Goal: Task Accomplishment & Management: Manage account settings

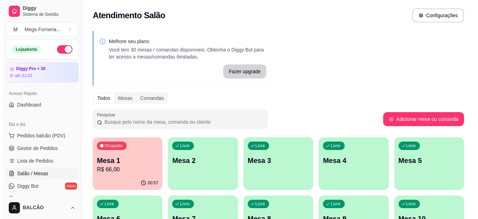
scroll to position [5, 0]
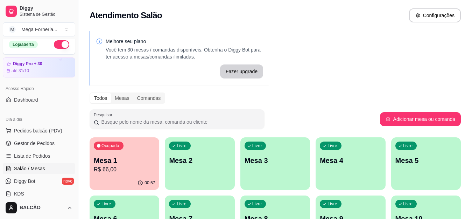
click at [146, 167] on p "R$ 66,00" at bounding box center [124, 169] width 61 height 8
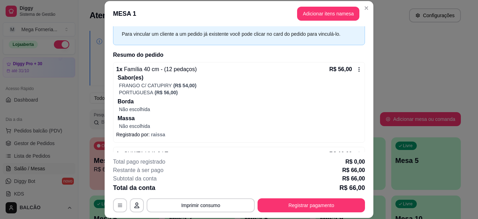
scroll to position [52, 0]
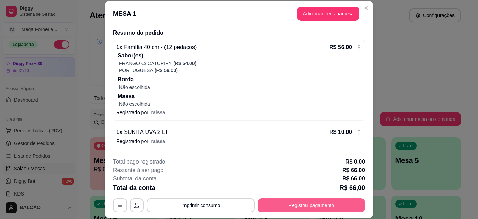
click at [266, 206] on button "Registrar pagamento" at bounding box center [310, 205] width 107 height 14
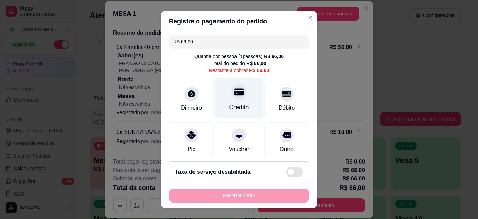
click at [242, 107] on div "Crédito" at bounding box center [238, 98] width 49 height 41
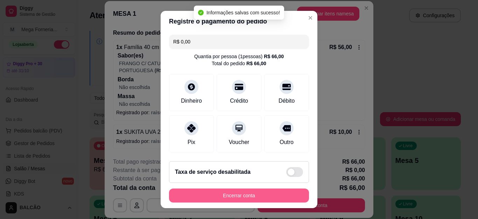
type input "R$ 0,00"
click at [257, 194] on button "Encerrar conta" at bounding box center [239, 195] width 140 height 14
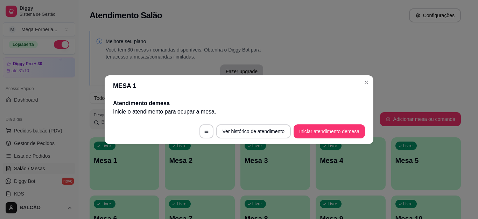
scroll to position [0, 0]
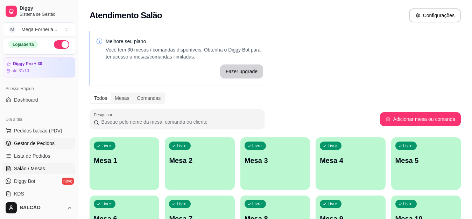
click at [36, 139] on link "Gestor de Pedidos" at bounding box center [39, 142] width 72 height 11
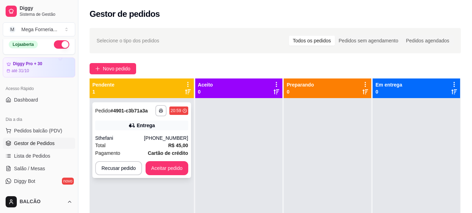
click at [182, 172] on button "Aceitar pedido" at bounding box center [166, 168] width 43 height 14
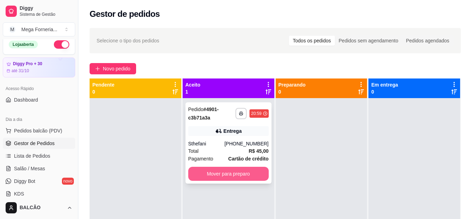
click at [227, 172] on button "Mover para preparo" at bounding box center [228, 173] width 80 height 14
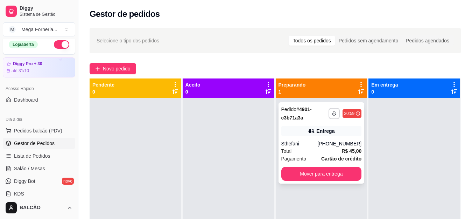
click at [331, 128] on div "Entrega" at bounding box center [321, 131] width 80 height 10
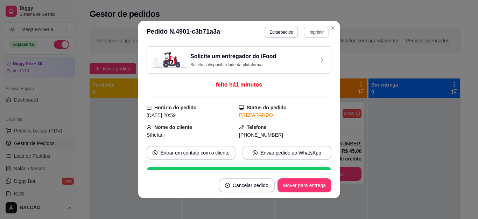
click at [308, 29] on button "Imprimir" at bounding box center [315, 32] width 25 height 11
click at [302, 56] on button "IMPRESSORA" at bounding box center [300, 56] width 51 height 11
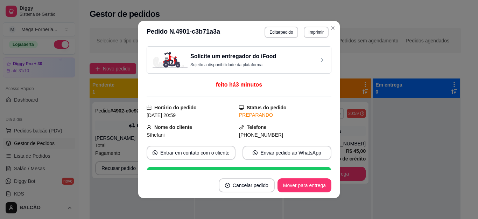
click at [336, 27] on header "**********" at bounding box center [238, 32] width 201 height 22
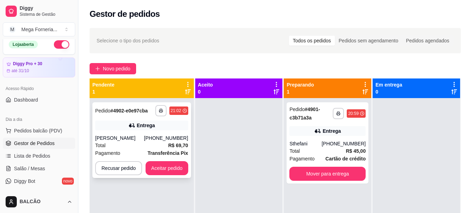
click at [164, 129] on div "Entrega" at bounding box center [141, 125] width 93 height 10
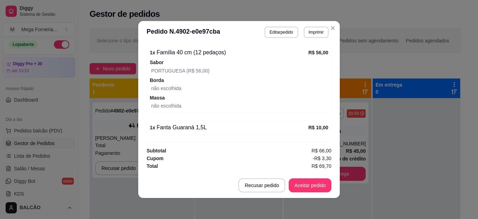
scroll to position [1, 0]
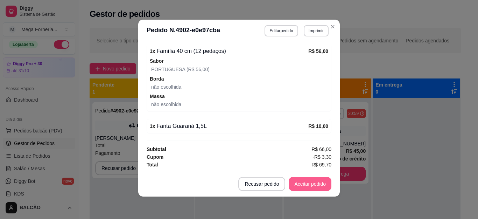
click at [300, 183] on button "Aceitar pedido" at bounding box center [309, 184] width 43 height 14
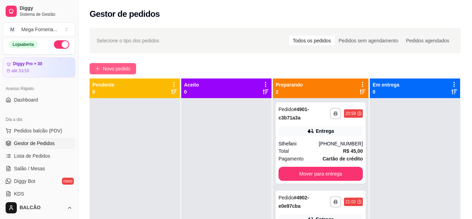
click at [125, 73] on button "Novo pedido" at bounding box center [113, 68] width 47 height 11
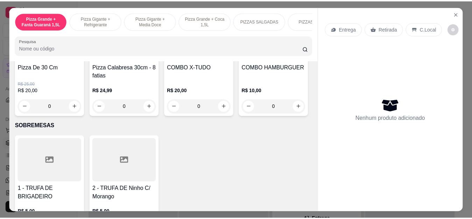
scroll to position [804, 0]
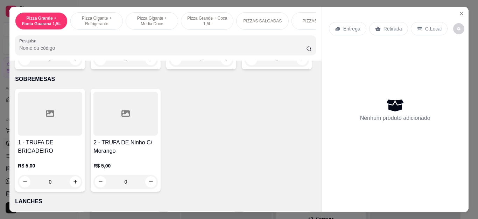
click at [244, 66] on div "0" at bounding box center [276, 59] width 64 height 14
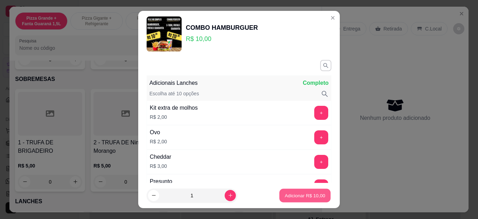
click at [296, 197] on p "Adicionar R$ 10,00" at bounding box center [305, 195] width 41 height 7
type input "1"
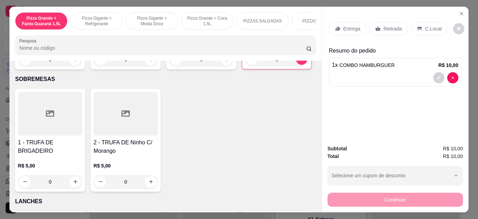
click at [387, 27] on p "Retirada" at bounding box center [392, 28] width 19 height 7
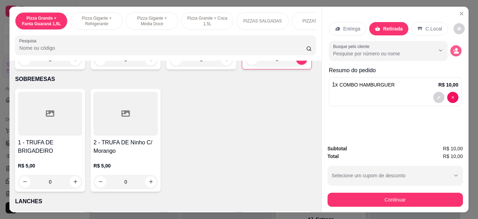
click at [452, 48] on icon "decrease-product-quantity" at bounding box center [455, 51] width 6 height 6
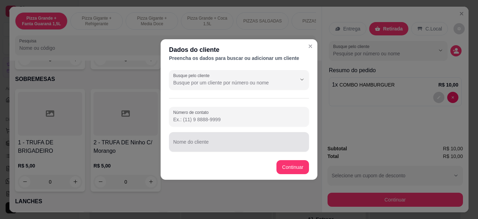
click at [190, 136] on div at bounding box center [238, 142] width 131 height 14
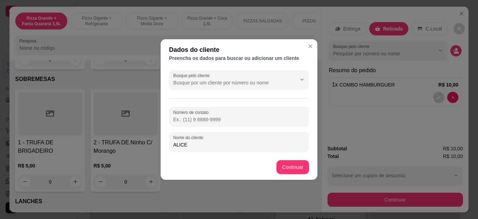
type input "ALICE"
drag, startPoint x: 300, startPoint y: 159, endPoint x: 301, endPoint y: 167, distance: 8.0
click at [301, 161] on footer "Continuar" at bounding box center [238, 166] width 157 height 25
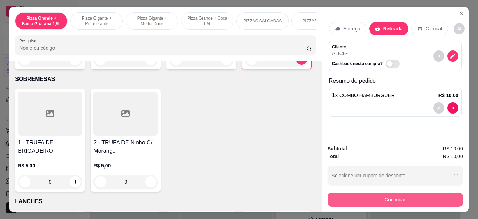
click at [331, 196] on button "Continuar" at bounding box center [394, 199] width 135 height 14
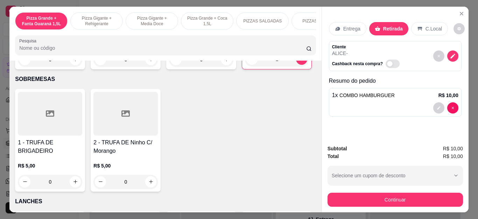
click at [280, 133] on div "Outro" at bounding box center [286, 132] width 49 height 41
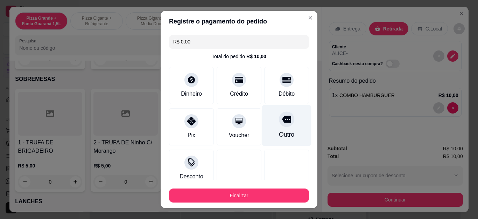
type input "R$ 0,00"
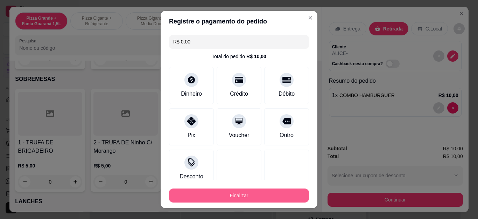
click at [259, 199] on button "Finalizar" at bounding box center [239, 195] width 140 height 14
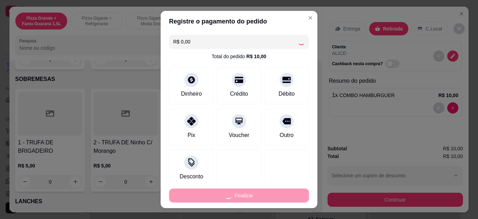
type input "0"
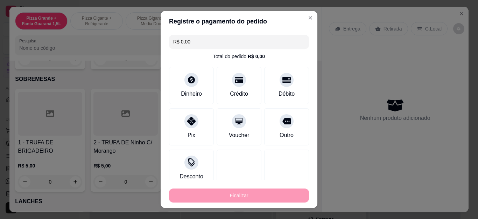
type input "-R$ 10,00"
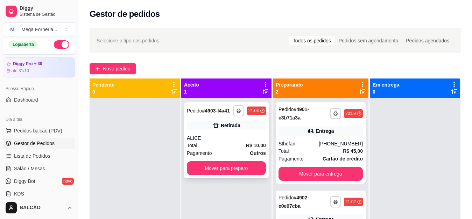
click at [227, 137] on div "ALICE" at bounding box center [226, 137] width 79 height 7
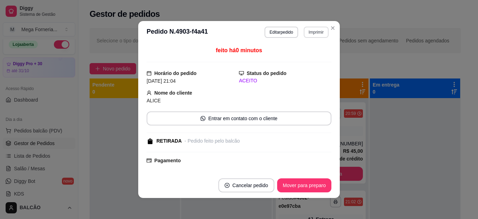
click at [308, 35] on button "Imprimir" at bounding box center [315, 32] width 25 height 11
click at [302, 59] on button "IMPRESSORA" at bounding box center [300, 56] width 49 height 11
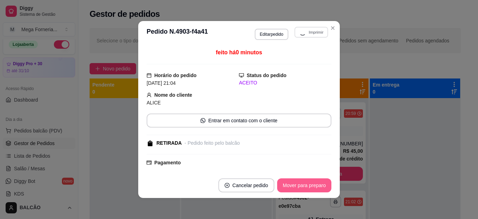
click at [316, 181] on button "Mover para preparo" at bounding box center [304, 185] width 54 height 14
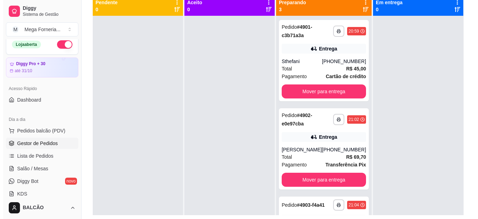
scroll to position [72, 0]
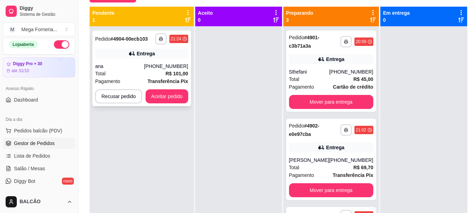
click at [170, 55] on div "Entrega" at bounding box center [141, 54] width 93 height 10
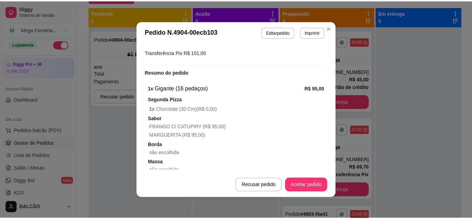
scroll to position [230, 0]
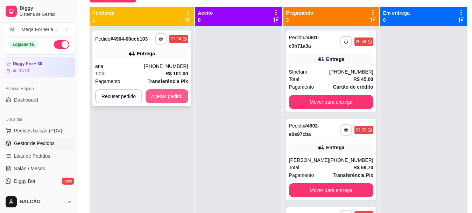
click at [174, 96] on button "Aceitar pedido" at bounding box center [166, 96] width 43 height 14
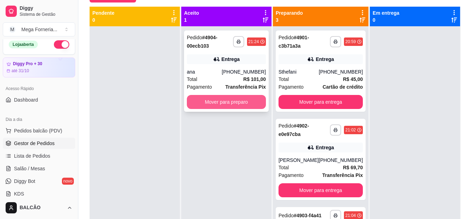
click at [220, 99] on button "Mover para preparo" at bounding box center [226, 102] width 79 height 14
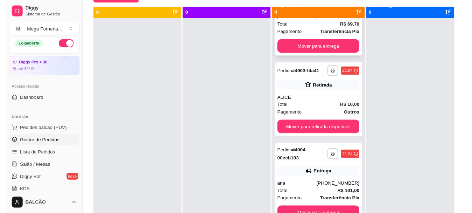
scroll to position [20, 0]
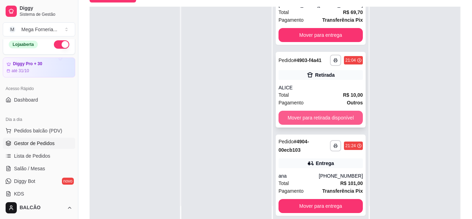
click at [329, 112] on button "Mover para retirada disponível" at bounding box center [320, 117] width 84 height 14
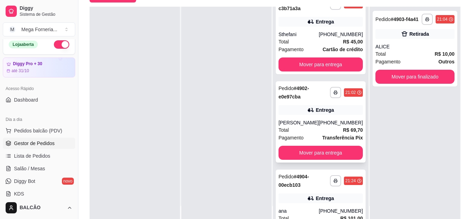
scroll to position [0, 0]
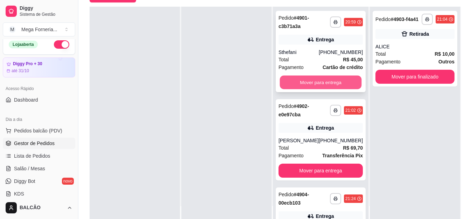
click at [305, 86] on button "Mover para entrega" at bounding box center [320, 83] width 82 height 14
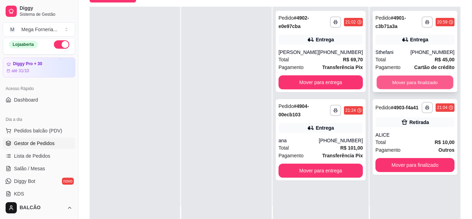
click at [440, 76] on button "Mover para finalizado" at bounding box center [414, 83] width 77 height 14
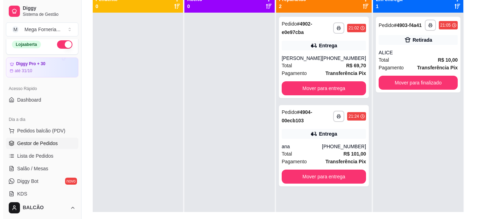
scroll to position [86, 0]
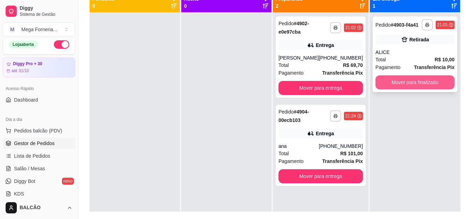
click at [400, 79] on button "Mover para finalizado" at bounding box center [414, 82] width 79 height 14
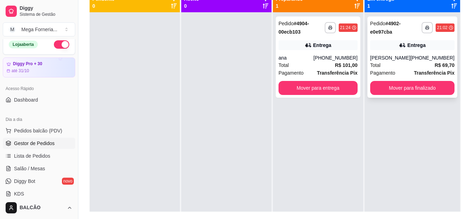
click at [436, 56] on div "[PHONE_NUMBER]" at bounding box center [432, 57] width 44 height 7
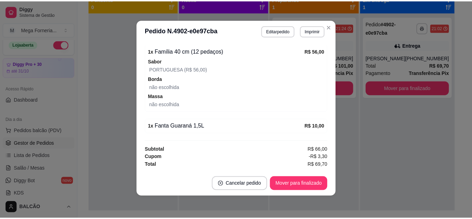
scroll to position [0, 0]
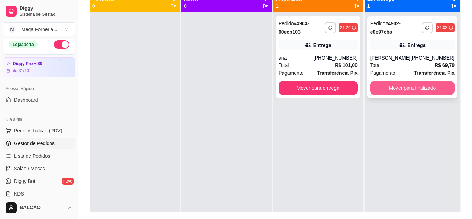
click at [388, 88] on button "Mover para finalizado" at bounding box center [412, 88] width 84 height 14
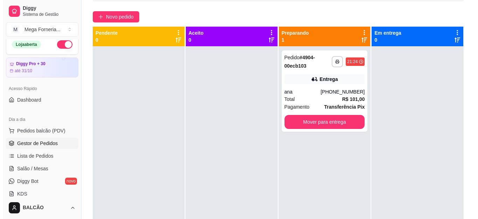
scroll to position [51, 0]
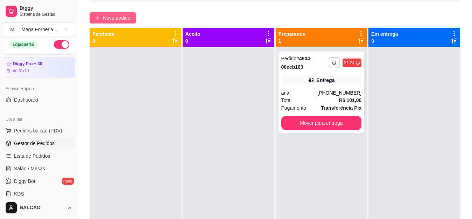
click at [119, 20] on span "Novo pedido" at bounding box center [117, 18] width 28 height 8
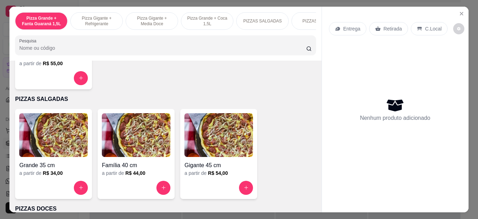
scroll to position [490, 0]
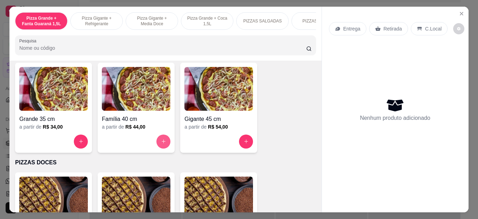
click at [164, 146] on button "increase-product-quantity" at bounding box center [163, 141] width 14 height 14
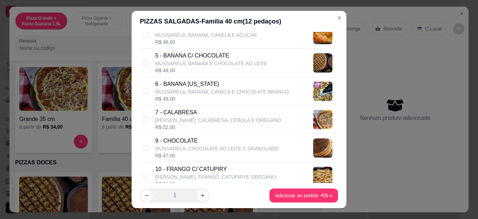
scroll to position [210, 0]
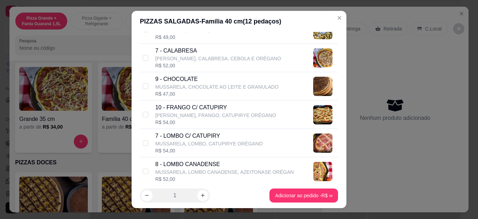
click at [177, 115] on p "[PERSON_NAME], FRANGO, CATUPIRYE ORÉGANO" at bounding box center [215, 115] width 121 height 7
checkbox input "true"
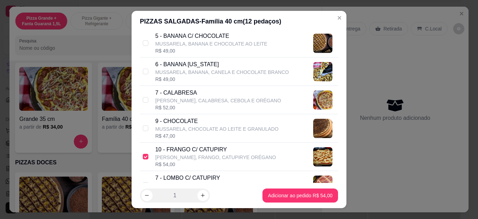
scroll to position [175, 0]
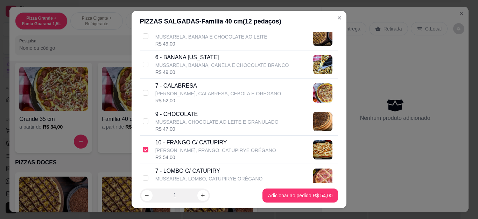
click at [162, 92] on p "[PERSON_NAME], CALABRESA, CEBOLA E ORÉGANO" at bounding box center [218, 93] width 126 height 7
checkbox input "true"
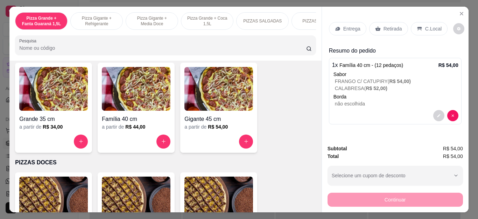
click at [391, 27] on p "Retirada" at bounding box center [392, 28] width 19 height 7
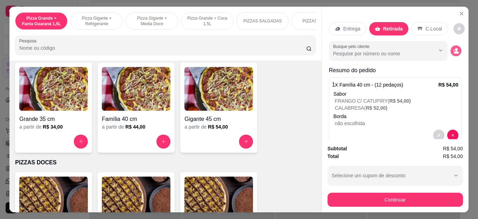
click at [455, 48] on circle "decrease-product-quantity" at bounding box center [456, 49] width 3 height 3
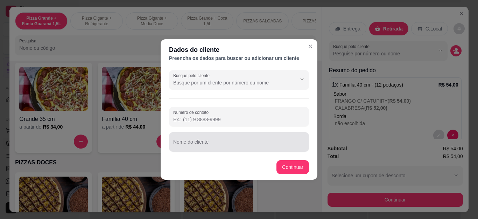
click at [240, 146] on input "Nome do cliente" at bounding box center [238, 144] width 131 height 7
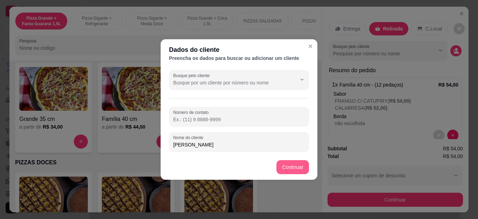
type input "[PERSON_NAME]"
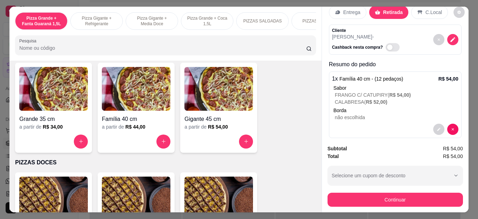
scroll to position [25, 0]
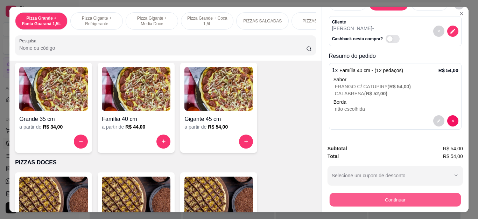
click at [392, 194] on button "Continuar" at bounding box center [394, 200] width 131 height 14
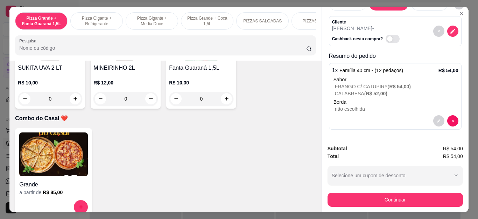
scroll to position [1853, 0]
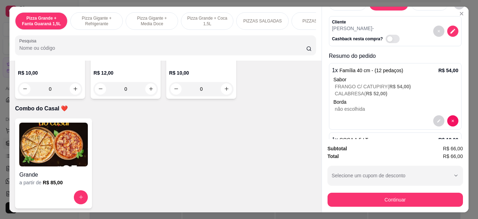
type input "1"
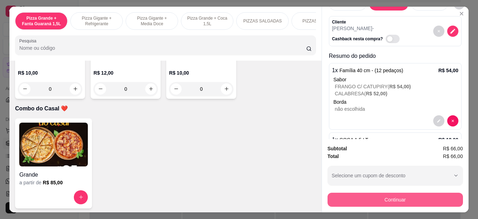
click at [364, 193] on button "Continuar" at bounding box center [394, 199] width 135 height 14
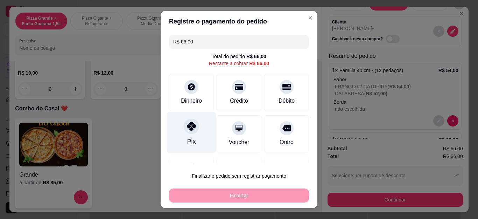
click at [194, 136] on div "Pix" at bounding box center [191, 132] width 49 height 41
type input "R$ 0,00"
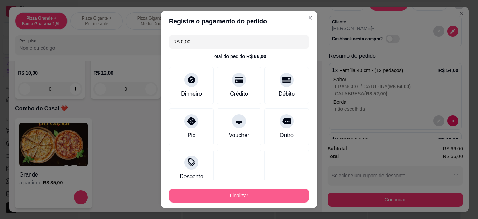
click at [243, 197] on button "Finalizar" at bounding box center [239, 195] width 140 height 14
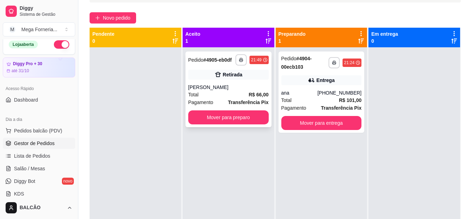
click at [232, 79] on div "Retirada" at bounding box center [228, 75] width 80 height 10
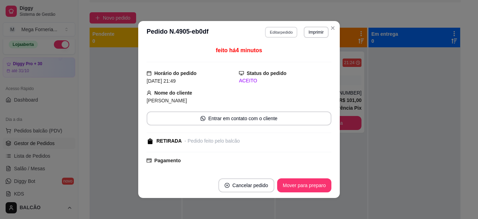
click at [278, 32] on button "Editar pedido" at bounding box center [281, 32] width 33 height 11
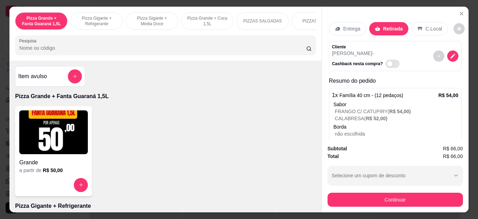
click at [348, 26] on p "Entrega" at bounding box center [351, 28] width 17 height 7
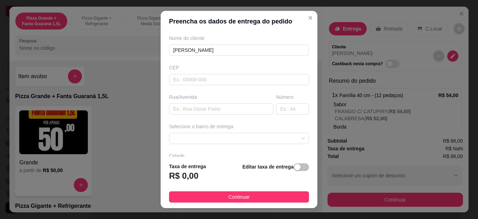
scroll to position [70, 0]
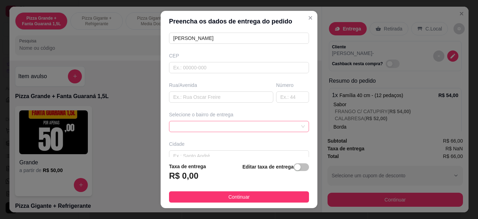
click at [229, 126] on span at bounding box center [238, 126] width 131 height 10
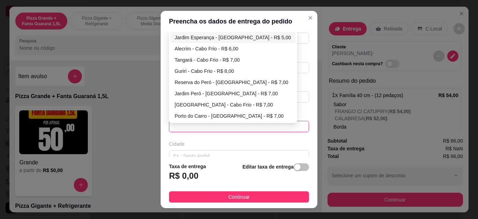
click at [204, 39] on div "Jardim Esperança - [GEOGRAPHIC_DATA] - R$ 5,00" at bounding box center [232, 38] width 117 height 8
type input "Cabo Frio"
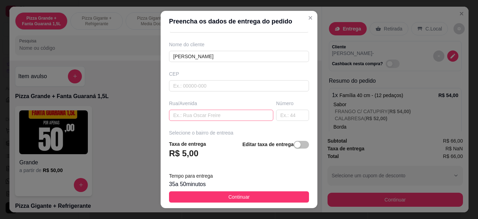
scroll to position [0, 0]
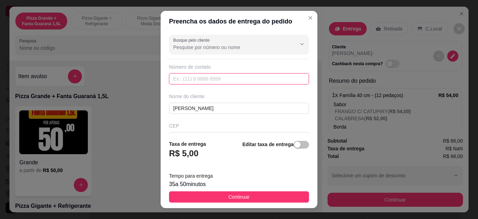
click at [226, 80] on input "text" at bounding box center [239, 78] width 140 height 11
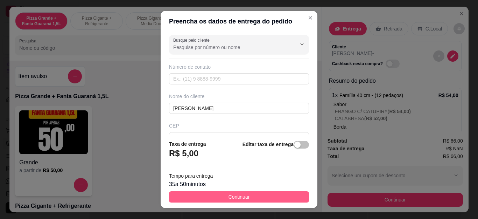
click at [245, 195] on button "Continuar" at bounding box center [239, 196] width 140 height 11
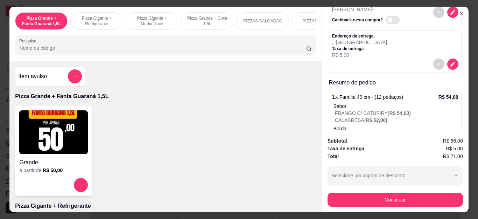
scroll to position [70, 0]
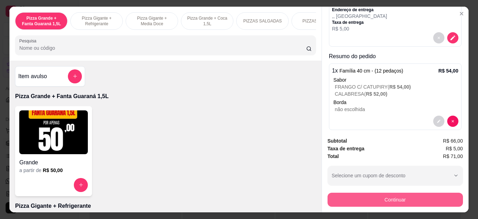
click at [375, 195] on button "Continuar" at bounding box center [394, 199] width 135 height 14
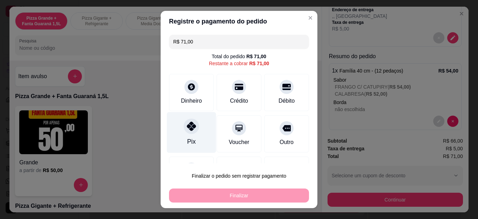
click at [183, 135] on div "Pix" at bounding box center [191, 132] width 49 height 41
type input "R$ 0,00"
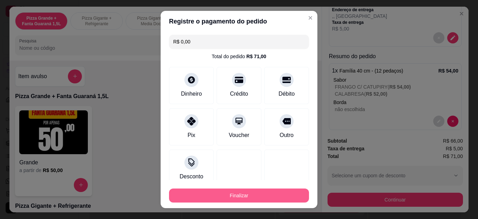
click at [260, 200] on button "Finalizar" at bounding box center [239, 195] width 140 height 14
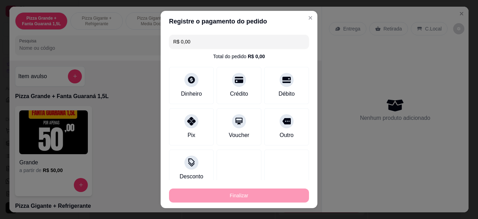
type input "0"
type input "-R$ 71,00"
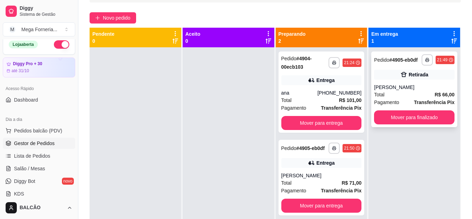
click at [396, 84] on div "[PERSON_NAME]" at bounding box center [414, 87] width 80 height 7
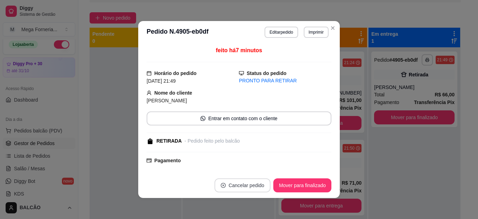
click at [247, 182] on button "Cancelar pedido" at bounding box center [242, 185] width 56 height 14
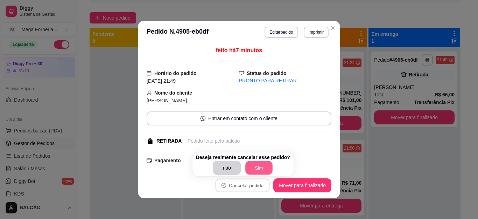
click at [255, 167] on button "Sim" at bounding box center [258, 168] width 27 height 14
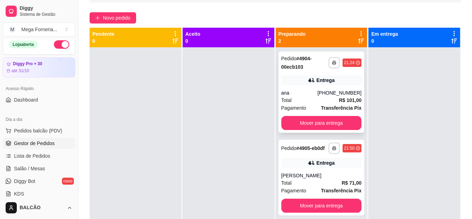
click at [292, 84] on div "Entrega" at bounding box center [321, 80] width 80 height 10
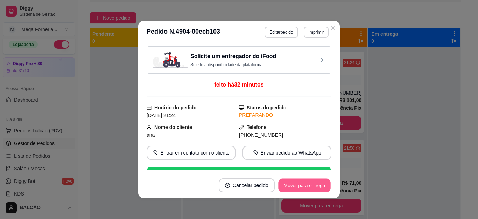
click at [313, 191] on button "Mover para entrega" at bounding box center [304, 185] width 52 height 14
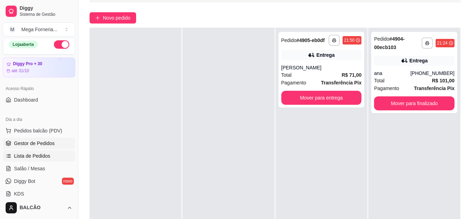
scroll to position [180, 0]
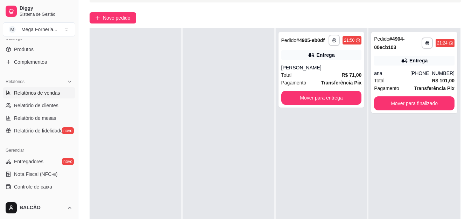
click at [33, 93] on span "Relatórios de vendas" at bounding box center [37, 92] width 46 height 7
select select "ALL"
select select "0"
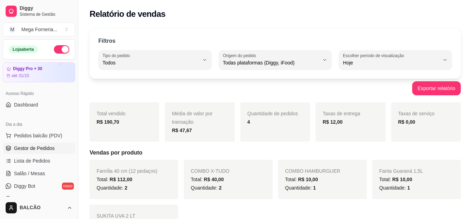
click at [38, 147] on span "Gestor de Pedidos" at bounding box center [34, 147] width 41 height 7
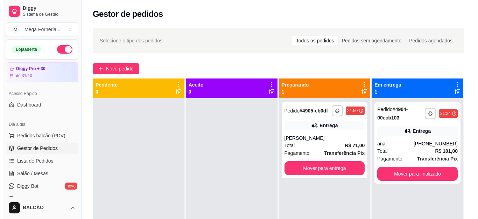
scroll to position [20, 0]
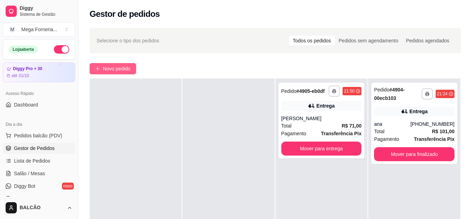
click at [119, 66] on span "Novo pedido" at bounding box center [117, 69] width 28 height 8
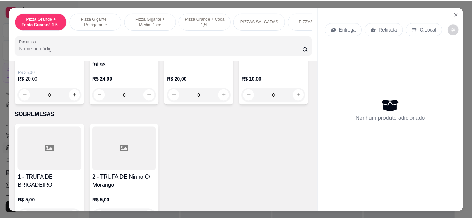
scroll to position [734, 0]
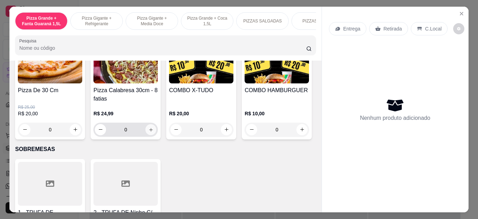
click at [148, 131] on icon "increase-product-quantity" at bounding box center [150, 129] width 5 height 5
type input "1"
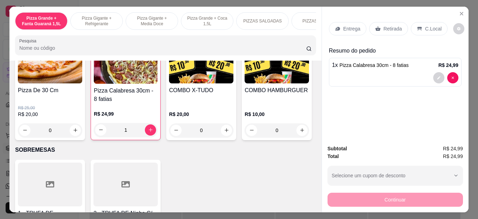
click at [386, 25] on p "Retirada" at bounding box center [392, 28] width 19 height 7
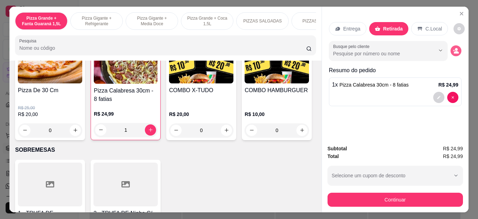
click at [452, 48] on icon "decrease-product-quantity" at bounding box center [455, 51] width 6 height 6
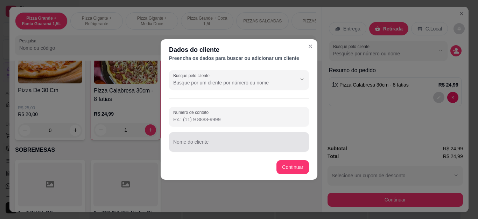
click at [239, 134] on div "Nome do cliente" at bounding box center [239, 142] width 140 height 20
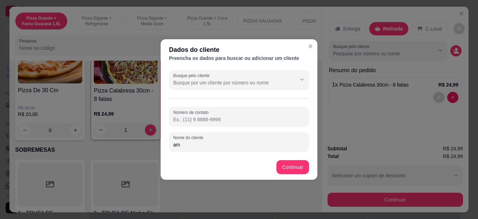
type input "a"
type input "[PERSON_NAME]"
drag, startPoint x: 314, startPoint y: 164, endPoint x: 302, endPoint y: 159, distance: 12.5
click at [306, 161] on footer "Continuar" at bounding box center [238, 166] width 157 height 25
click at [302, 158] on footer "Continuar" at bounding box center [238, 166] width 157 height 25
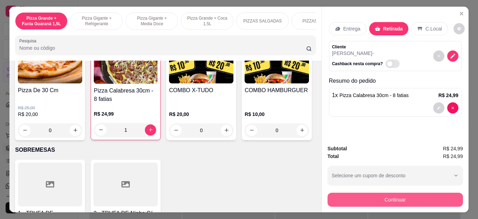
click at [330, 200] on button "Continuar" at bounding box center [394, 199] width 135 height 14
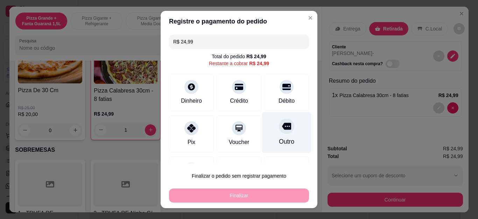
click at [279, 132] on div at bounding box center [286, 126] width 15 height 15
type input "R$ 0,00"
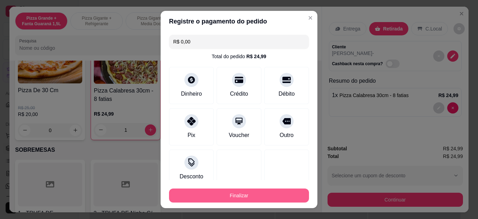
click at [259, 191] on button "Finalizar" at bounding box center [239, 195] width 140 height 14
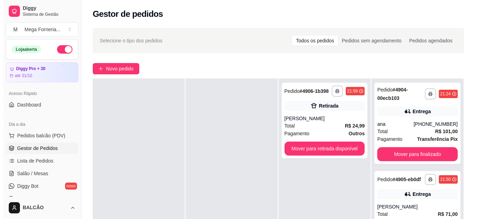
scroll to position [70, 0]
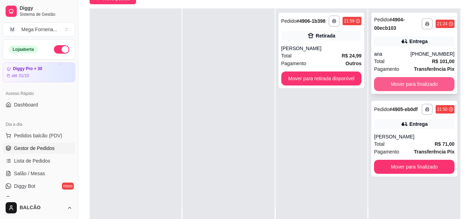
click at [411, 85] on button "Mover para finalizado" at bounding box center [414, 84] width 80 height 14
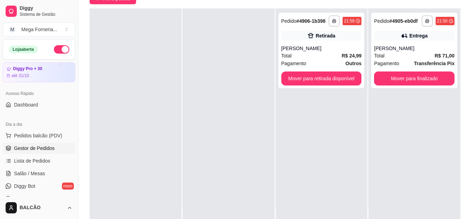
click at [303, 120] on div "**********" at bounding box center [322, 117] width 92 height 219
click at [313, 49] on div "[PERSON_NAME]" at bounding box center [321, 48] width 80 height 7
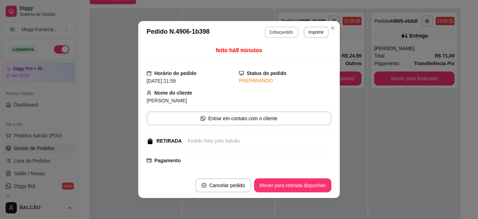
click at [281, 35] on button "Editar pedido" at bounding box center [280, 32] width 33 height 11
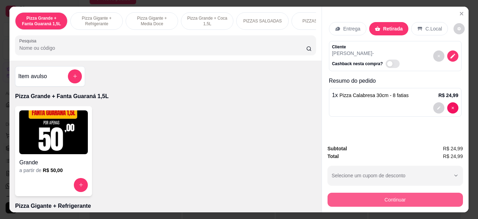
click at [381, 195] on button "Continuar" at bounding box center [394, 199] width 135 height 14
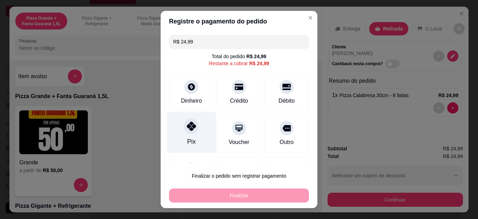
click at [197, 129] on div "Pix" at bounding box center [191, 132] width 49 height 41
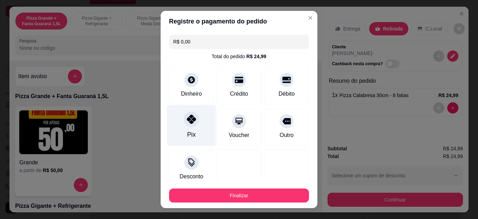
type input "R$ 0,00"
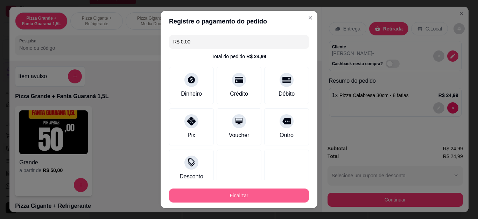
click at [276, 199] on button "Finalizar" at bounding box center [239, 195] width 140 height 14
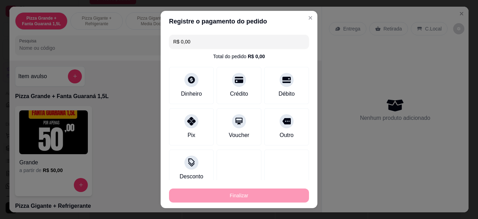
type input "0"
type input "-R$ 24,99"
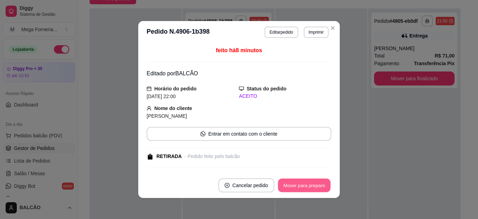
click at [305, 181] on button "Mover para preparo" at bounding box center [304, 185] width 52 height 14
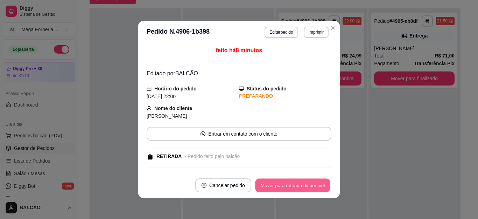
click at [306, 181] on button "Mover para retirada disponível" at bounding box center [292, 185] width 75 height 14
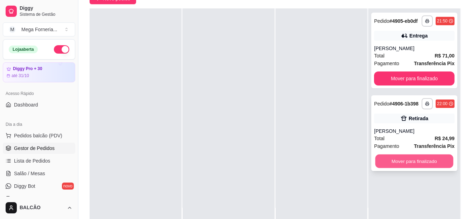
click at [412, 160] on button "Mover para finalizado" at bounding box center [414, 161] width 78 height 14
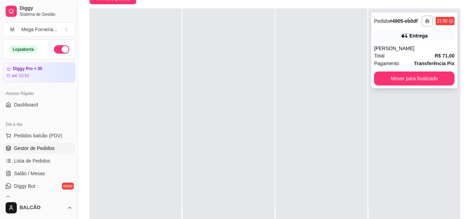
click at [405, 55] on div "Total R$ 71,00" at bounding box center [414, 56] width 80 height 8
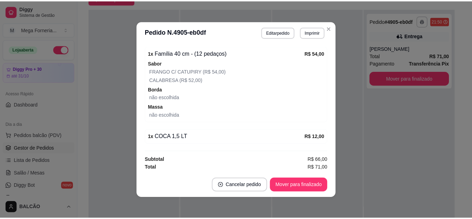
scroll to position [260, 0]
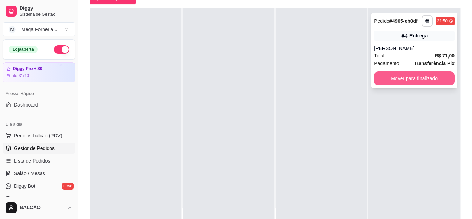
click at [394, 77] on button "Mover para finalizado" at bounding box center [414, 78] width 80 height 14
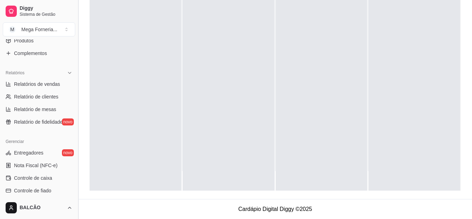
scroll to position [186, 0]
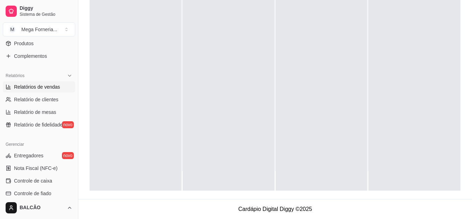
click at [51, 87] on span "Relatórios de vendas" at bounding box center [37, 86] width 46 height 7
select select "ALL"
select select "0"
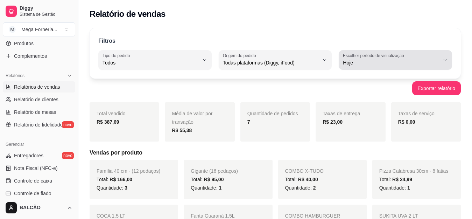
click at [369, 59] on span "Hoje" at bounding box center [391, 62] width 97 height 7
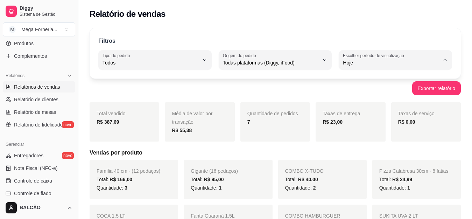
click at [377, 151] on span "Customizado" at bounding box center [391, 147] width 91 height 7
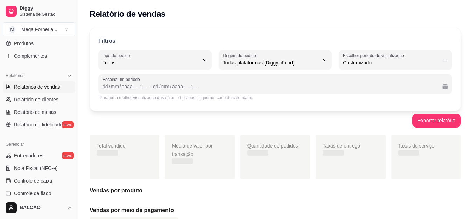
type input "-1"
select select "-1"
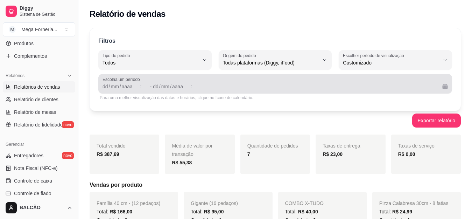
scroll to position [7, 0]
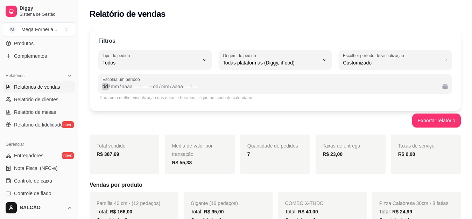
click at [105, 85] on div "dd" at bounding box center [105, 86] width 7 height 7
click at [107, 86] on div "dd" at bounding box center [105, 86] width 7 height 7
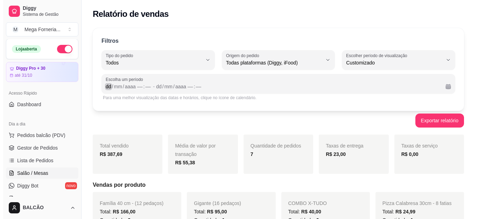
scroll to position [0, 0]
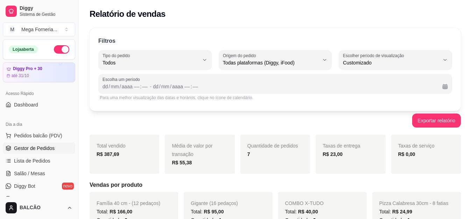
click at [33, 145] on span "Gestor de Pedidos" at bounding box center [34, 147] width 41 height 7
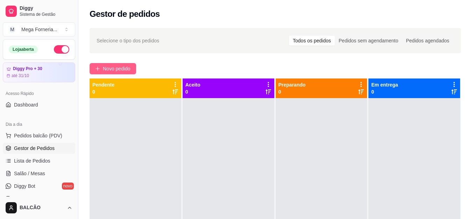
click at [119, 67] on span "Novo pedido" at bounding box center [117, 69] width 28 height 8
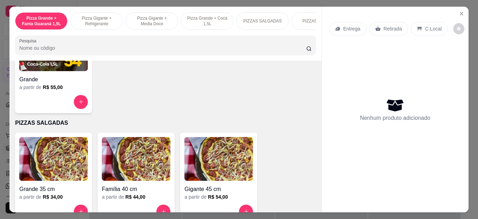
scroll to position [524, 0]
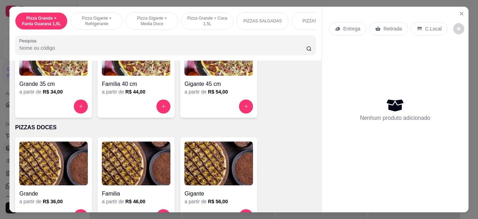
click at [146, 105] on div at bounding box center [136, 106] width 69 height 14
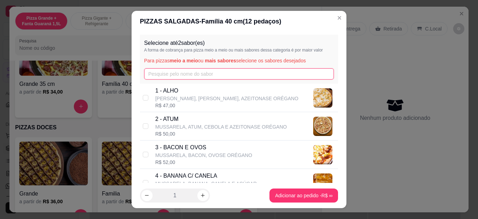
click at [185, 71] on input "text" at bounding box center [239, 73] width 190 height 11
type input "CA"
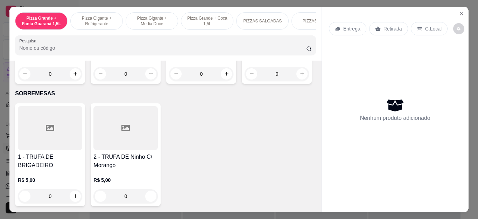
scroll to position [769, 0]
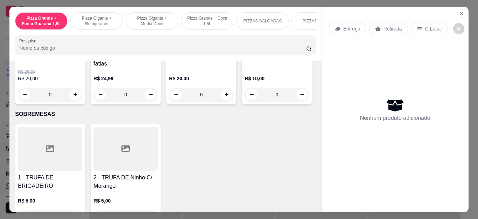
click at [151, 94] on button "increase-product-quantity" at bounding box center [150, 94] width 11 height 11
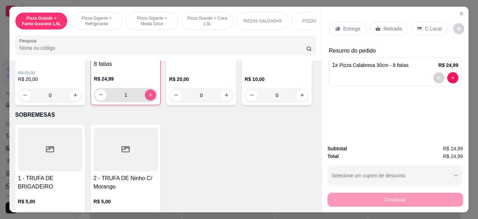
type input "1"
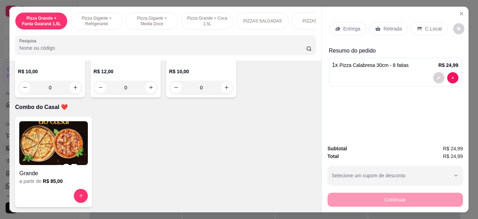
scroll to position [1923, 0]
type input "1"
click at [418, 28] on div "C.Local" at bounding box center [428, 28] width 37 height 13
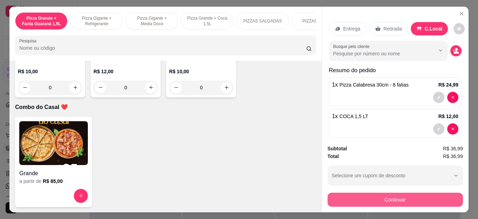
click at [382, 192] on button "Continuar" at bounding box center [394, 199] width 135 height 14
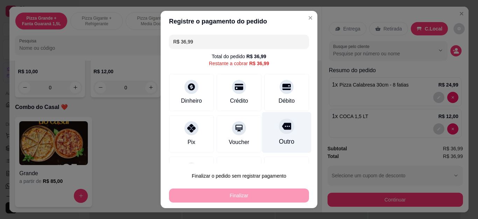
click at [279, 127] on div at bounding box center [286, 126] width 15 height 15
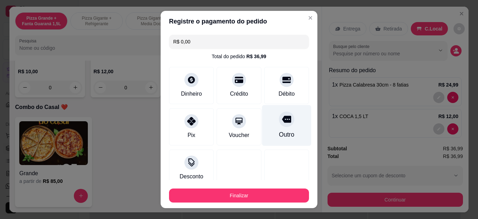
type input "R$ 0,00"
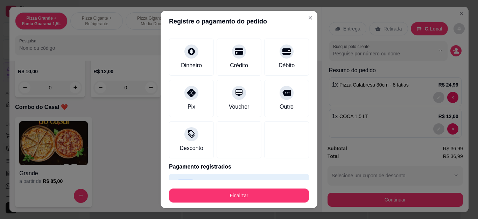
scroll to position [46, 0]
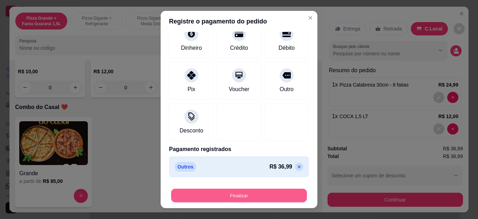
click at [209, 194] on button "Finalizar" at bounding box center [239, 195] width 136 height 14
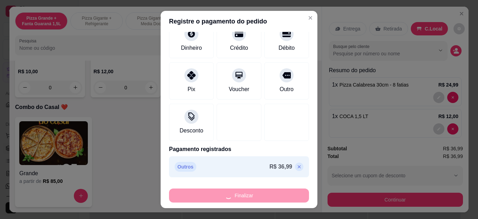
type input "0"
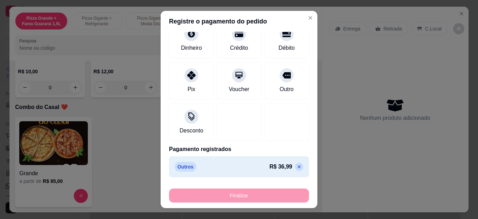
type input "-R$ 36,99"
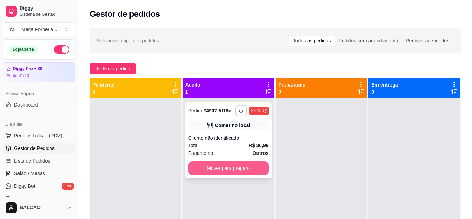
click at [225, 166] on button "Mover para preparo" at bounding box center [228, 168] width 80 height 14
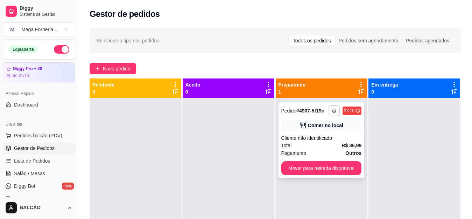
click at [296, 149] on div "Total R$ 36,99" at bounding box center [321, 145] width 80 height 8
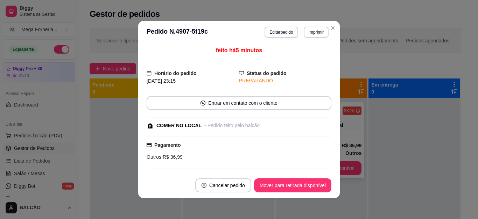
scroll to position [79, 0]
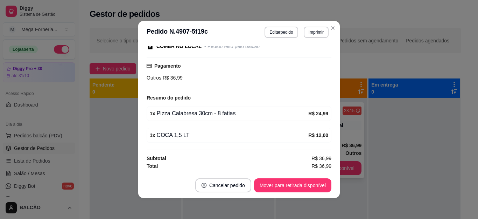
click at [222, 113] on div "1 x Pizza Calabresa 30cm - 8 fatias" at bounding box center [229, 113] width 158 height 8
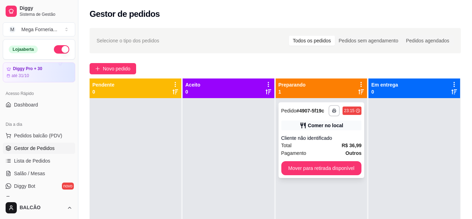
click at [322, 150] on div "Pagamento Outros" at bounding box center [321, 153] width 80 height 8
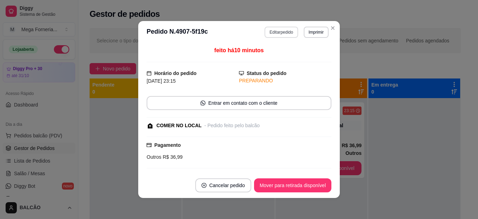
click at [277, 30] on button "Editar pedido" at bounding box center [280, 32] width 33 height 11
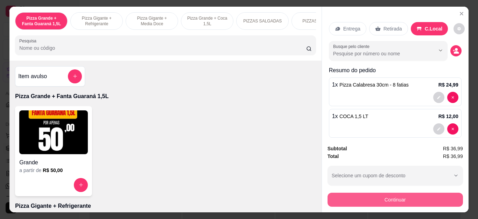
click at [382, 195] on button "Continuar" at bounding box center [394, 199] width 135 height 14
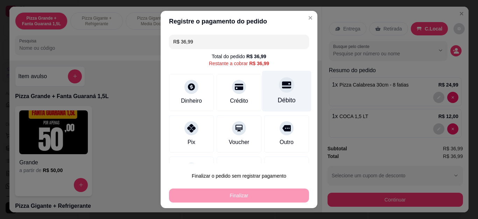
click at [281, 95] on div "Débito" at bounding box center [287, 99] width 18 height 9
type input "R$ 0,00"
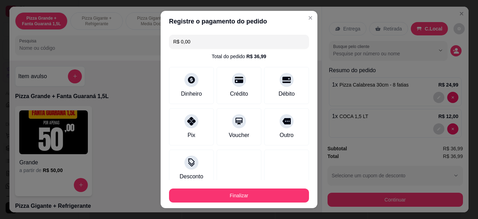
scroll to position [46, 0]
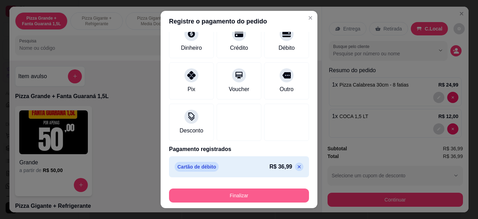
click at [239, 194] on button "Finalizar" at bounding box center [239, 195] width 140 height 14
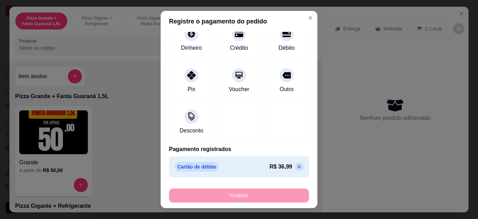
type input "0"
type input "-R$ 36,99"
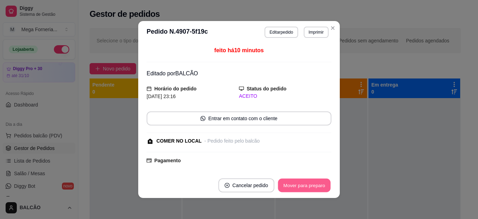
click at [320, 190] on button "Mover para preparo" at bounding box center [304, 185] width 52 height 14
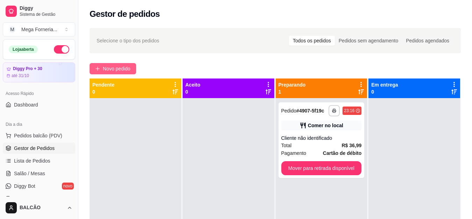
click at [119, 70] on span "Novo pedido" at bounding box center [117, 69] width 28 height 8
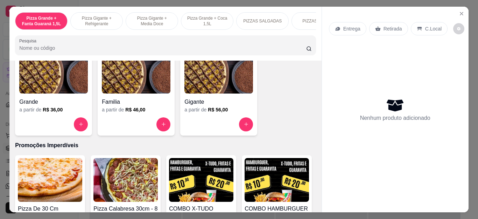
scroll to position [594, 0]
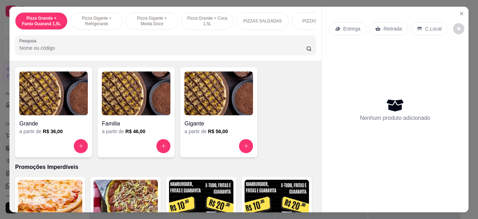
click at [75, 140] on div "Grande a partir de R$ 36,00" at bounding box center [53, 112] width 77 height 90
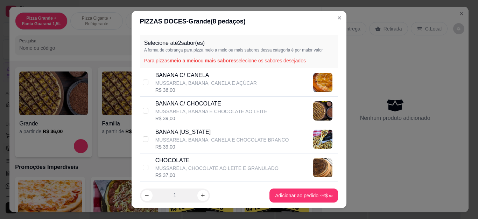
click at [141, 72] on div "PIZZAS DOCES - Grande ( 8 pedaços) Selecione até 2 sabor(es) A forma de cobranç…" at bounding box center [239, 109] width 478 height 219
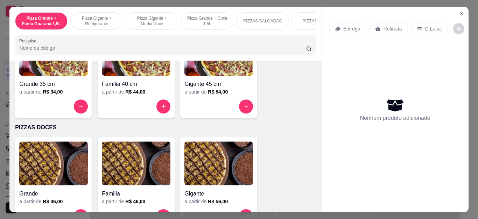
scroll to position [455, 0]
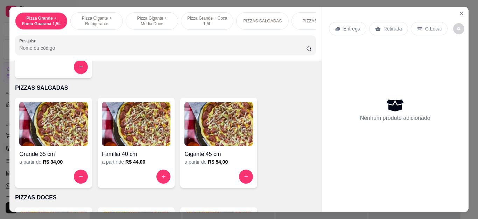
click at [71, 145] on img at bounding box center [53, 124] width 69 height 44
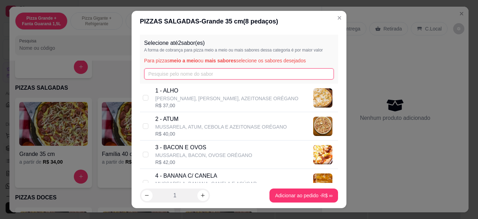
click at [178, 76] on input "text" at bounding box center [239, 73] width 190 height 11
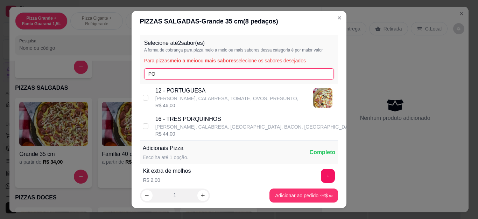
type input "PO"
click at [145, 91] on div "12 - PORTUGUESA MUSSARELA, CALABRESA, TOMATE, OVOS, PRESUNTO, R$ 46,00" at bounding box center [239, 98] width 198 height 28
checkbox input "true"
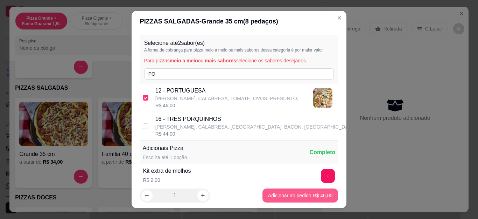
click at [425, 29] on p "C.Local" at bounding box center [433, 28] width 16 height 7
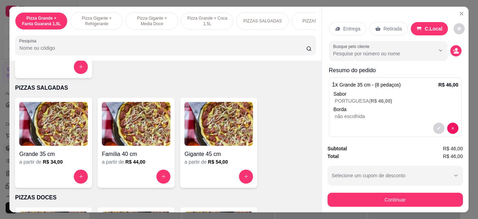
click at [365, 203] on div "Subtotal R$ 46,00 Total R$ 46,00 Selecione um cupom de desconto LISBOA5 BEMVIND…" at bounding box center [395, 175] width 147 height 73
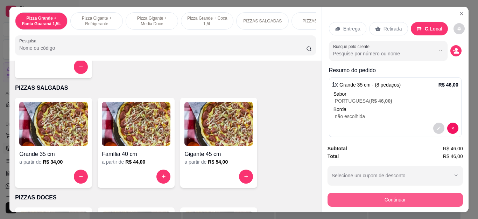
click at [366, 201] on button "Continuar" at bounding box center [394, 199] width 135 height 14
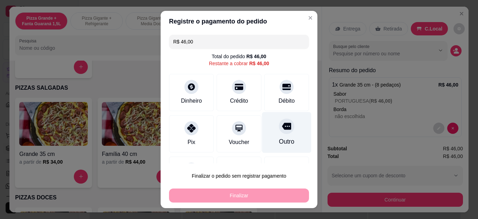
click at [290, 138] on div "Outro" at bounding box center [286, 132] width 49 height 41
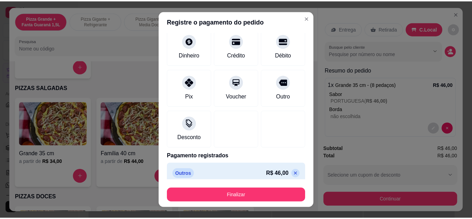
scroll to position [46, 0]
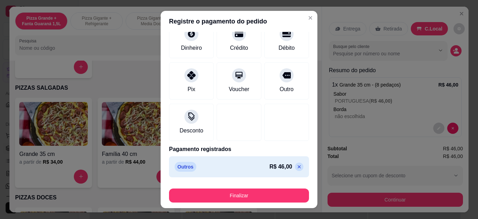
click at [240, 195] on button "Finalizar" at bounding box center [239, 195] width 140 height 14
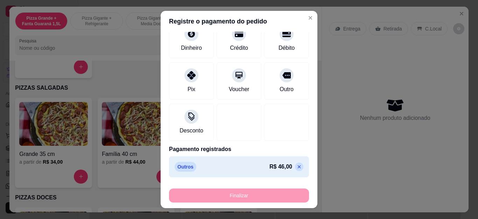
type input "-R$ 46,00"
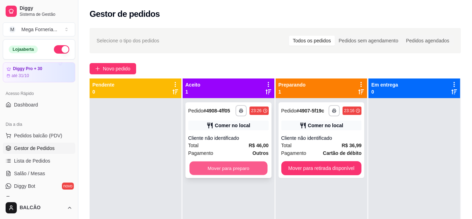
click at [233, 173] on button "Mover para preparo" at bounding box center [228, 168] width 78 height 14
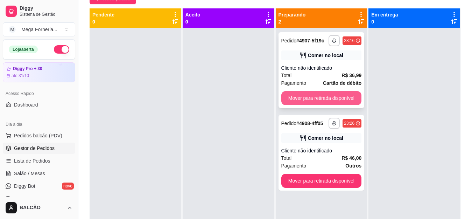
click at [324, 100] on button "Mover para retirada disponível" at bounding box center [321, 98] width 80 height 14
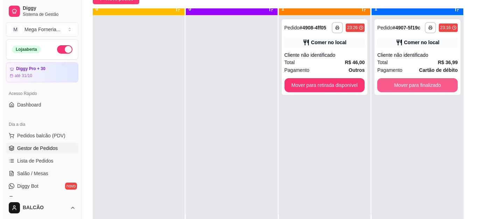
scroll to position [20, 0]
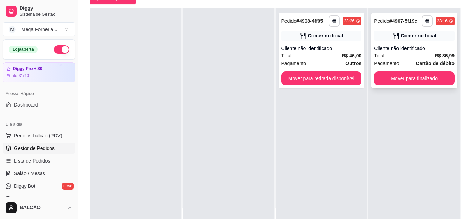
click at [412, 45] on div "Cliente não identificado" at bounding box center [414, 48] width 80 height 7
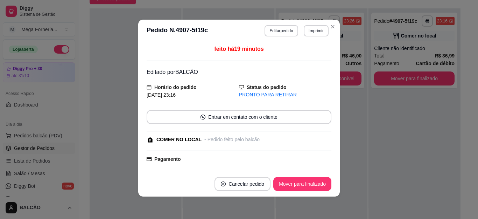
scroll to position [94, 0]
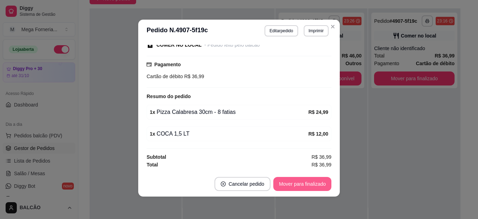
click at [303, 186] on button "Mover para finalizado" at bounding box center [302, 184] width 58 height 14
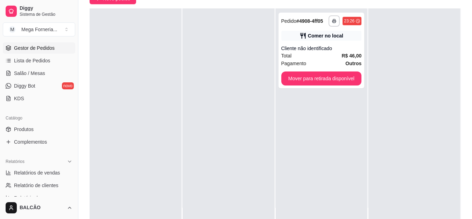
scroll to position [140, 0]
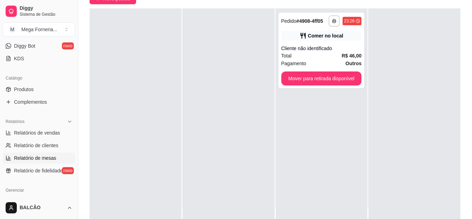
click at [43, 158] on span "Relatório de mesas" at bounding box center [35, 157] width 42 height 7
click at [38, 131] on span "Relatórios de vendas" at bounding box center [37, 132] width 46 height 7
select select "TOTAL_OF_ORDERS"
select select "7"
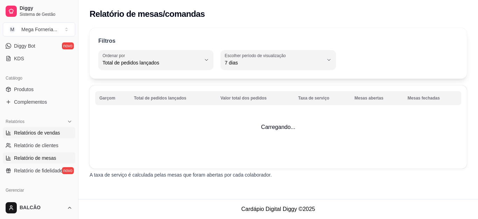
select select "ALL"
select select "0"
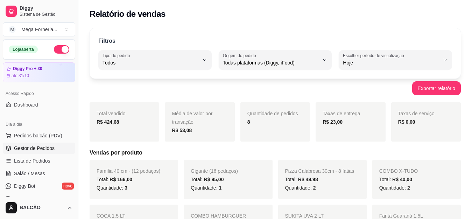
click at [39, 150] on span "Gestor de Pedidos" at bounding box center [34, 147] width 41 height 7
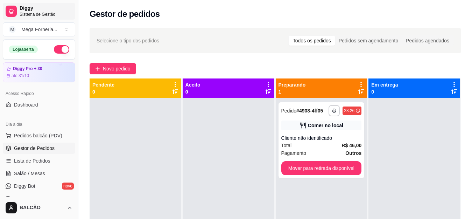
click at [3, 142] on link "Gestor de Pedidos" at bounding box center [39, 147] width 72 height 11
click at [326, 165] on button "Mover para retirada disponível" at bounding box center [321, 168] width 80 height 14
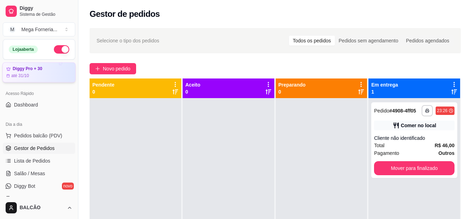
click at [39, 82] on div "Diggy Pro + 30 até 31/10" at bounding box center [38, 72] width 73 height 20
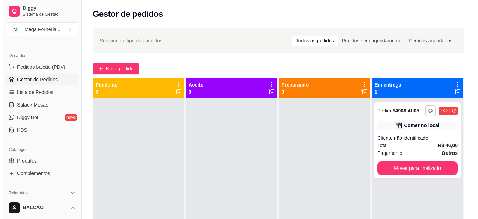
scroll to position [140, 0]
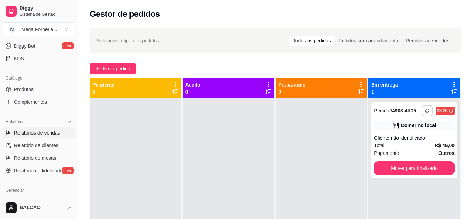
click at [27, 134] on span "Relatórios de vendas" at bounding box center [37, 132] width 46 height 7
select select "ALL"
select select "0"
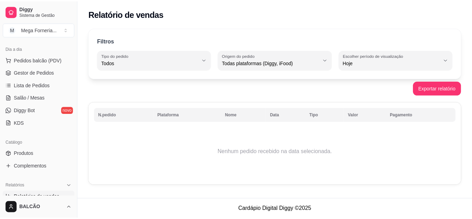
scroll to position [35, 0]
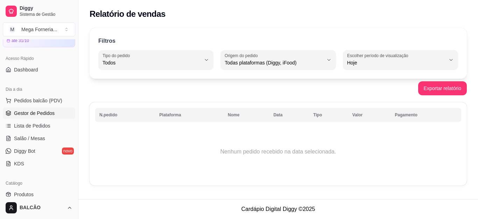
click at [55, 115] on link "Gestor de Pedidos" at bounding box center [39, 112] width 72 height 11
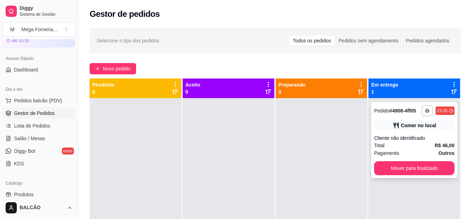
click at [395, 131] on div "**********" at bounding box center [414, 140] width 86 height 76
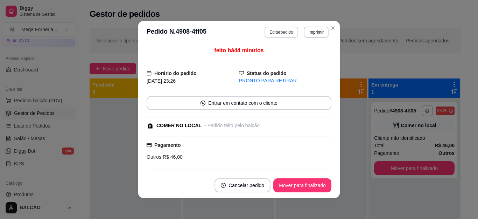
click at [278, 33] on button "Editar pedido" at bounding box center [280, 32] width 33 height 11
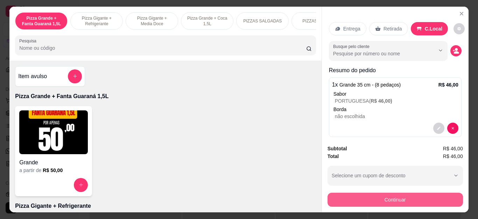
click at [366, 192] on button "Continuar" at bounding box center [394, 199] width 135 height 14
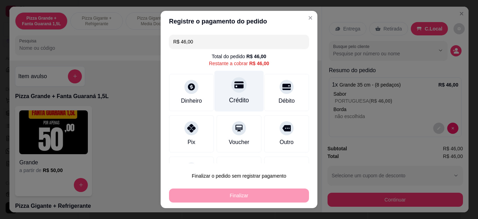
click at [237, 92] on div "Crédito" at bounding box center [238, 91] width 49 height 41
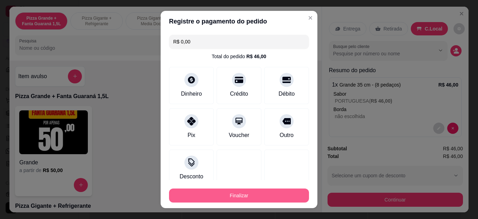
click at [266, 197] on button "Finalizar" at bounding box center [239, 195] width 140 height 14
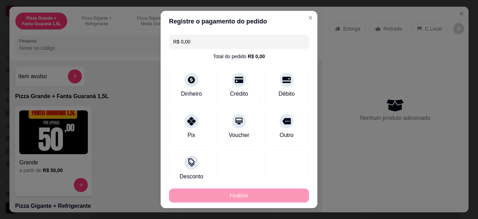
type input "-R$ 46,00"
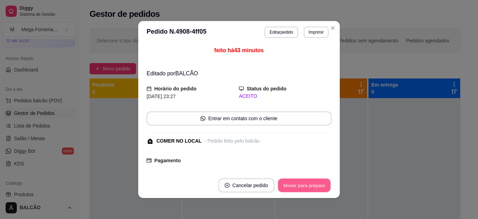
click at [298, 179] on button "Mover para preparo" at bounding box center [304, 185] width 52 height 14
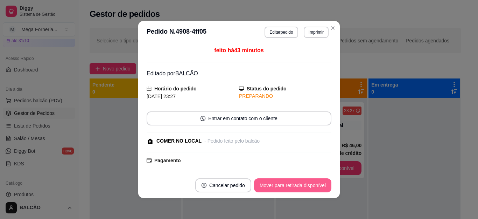
click at [322, 185] on button "Mover para retirada disponível" at bounding box center [292, 185] width 77 height 14
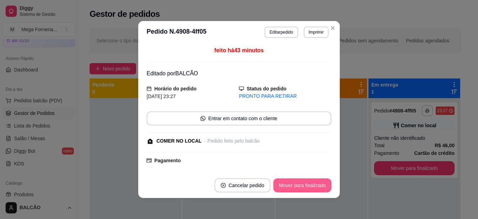
click at [322, 185] on button "Mover para finalizado" at bounding box center [302, 185] width 58 height 14
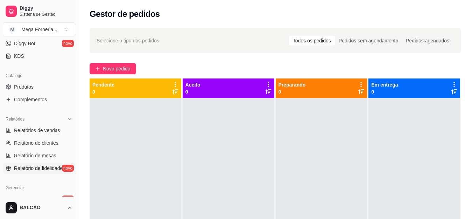
scroll to position [175, 0]
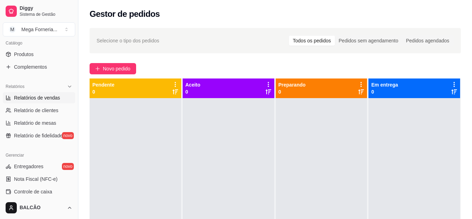
click at [35, 99] on span "Relatórios de vendas" at bounding box center [37, 97] width 46 height 7
select select "ALL"
select select "0"
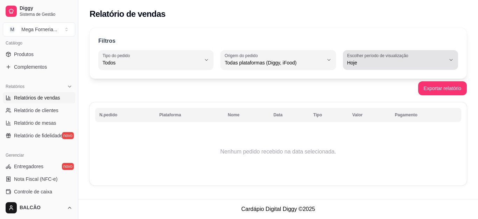
click at [370, 61] on span "Hoje" at bounding box center [396, 62] width 98 height 7
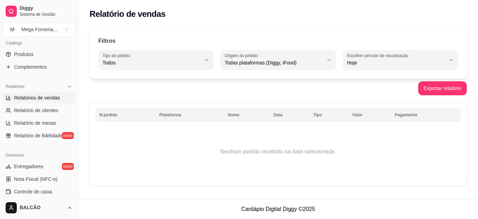
click at [373, 93] on span "Ontem" at bounding box center [396, 90] width 93 height 7
type input "1"
select select "1"
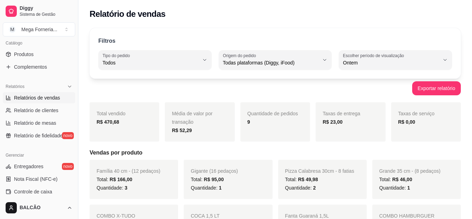
click at [331, 121] on strong "R$ 23,00" at bounding box center [332, 122] width 20 height 6
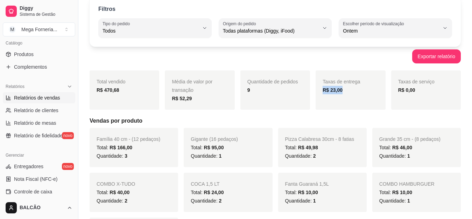
scroll to position [27, 0]
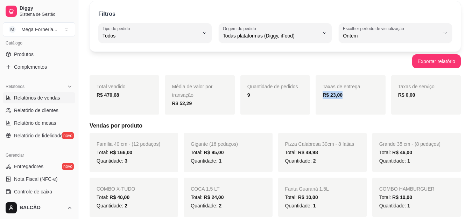
click at [327, 93] on strong "R$ 23,00" at bounding box center [332, 95] width 20 height 6
click at [328, 93] on strong "R$ 23,00" at bounding box center [332, 95] width 20 height 6
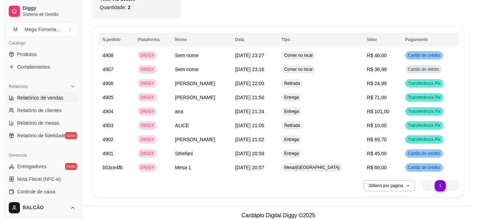
scroll to position [446, 0]
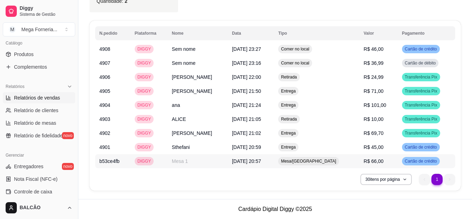
click at [194, 162] on td "Mesa 1" at bounding box center [197, 161] width 60 height 14
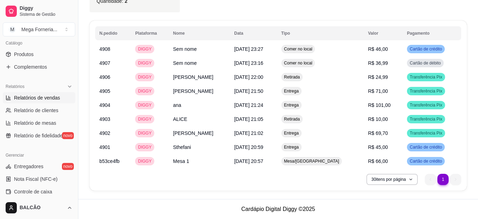
scroll to position [438, 0]
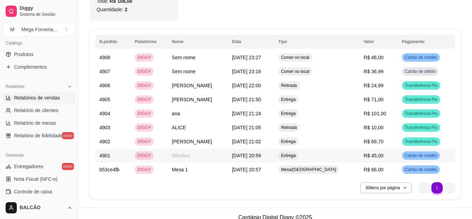
click at [192, 156] on td "Sthefani" at bounding box center [197, 155] width 60 height 14
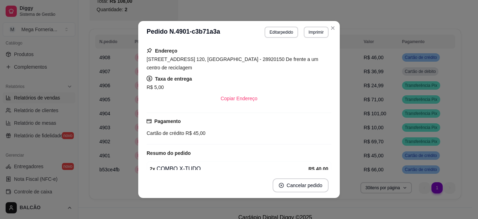
scroll to position [140, 0]
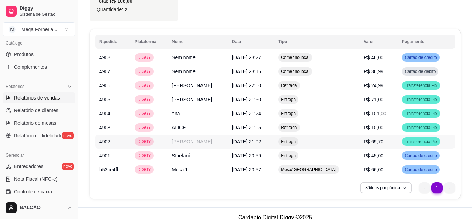
click at [192, 143] on td "[PERSON_NAME]" at bounding box center [197, 141] width 60 height 14
click at [177, 128] on td "ALICE" at bounding box center [197, 127] width 60 height 14
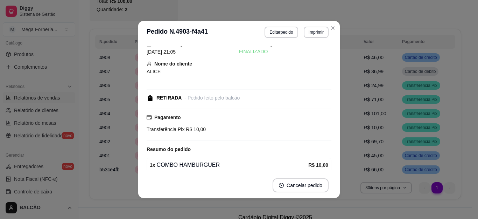
scroll to position [51, 0]
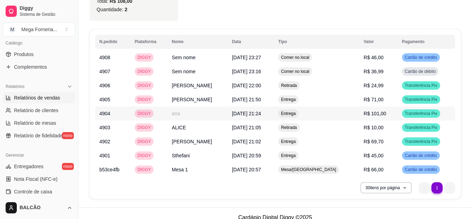
click at [160, 109] on td "DIGGY" at bounding box center [148, 113] width 37 height 14
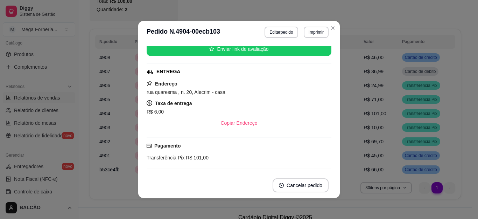
scroll to position [105, 0]
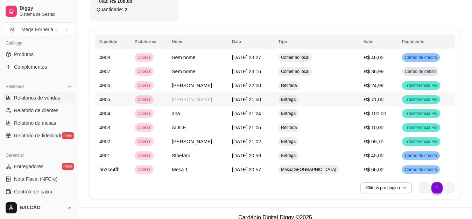
click at [186, 97] on td "[PERSON_NAME]" at bounding box center [197, 99] width 60 height 14
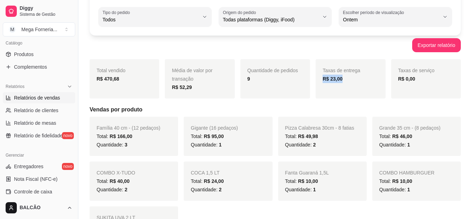
scroll to position [0, 0]
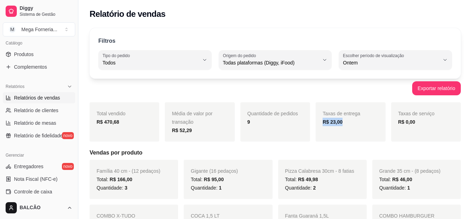
click at [331, 127] on div "Taxas de entrega R$ 23,00" at bounding box center [350, 121] width 70 height 39
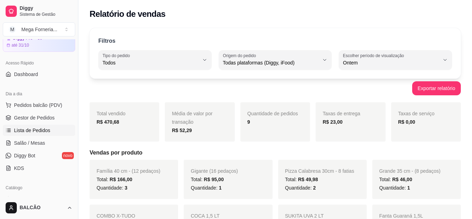
scroll to position [35, 0]
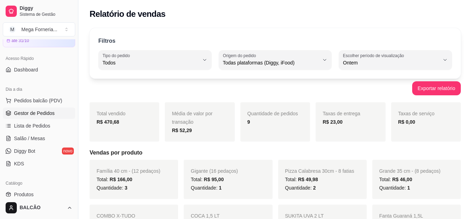
click at [33, 108] on link "Gestor de Pedidos" at bounding box center [39, 112] width 72 height 11
